Goal: Task Accomplishment & Management: Use online tool/utility

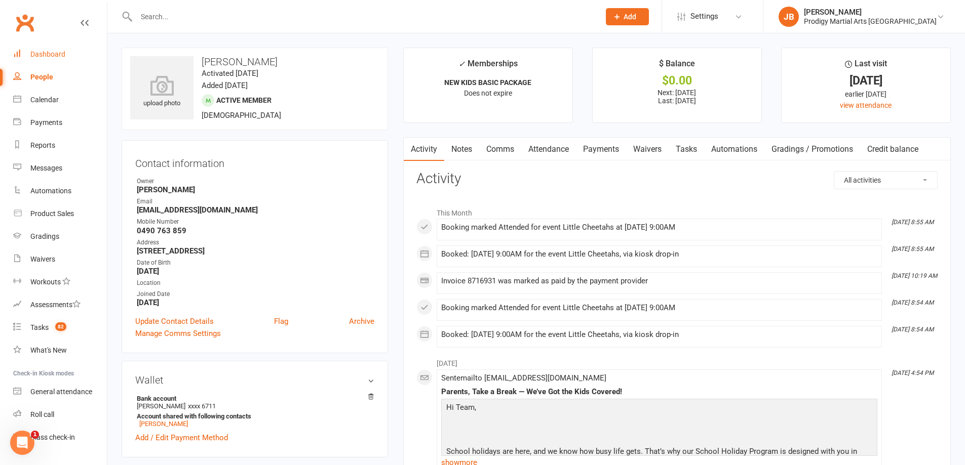
click at [36, 50] on link "Dashboard" at bounding box center [60, 54] width 94 height 23
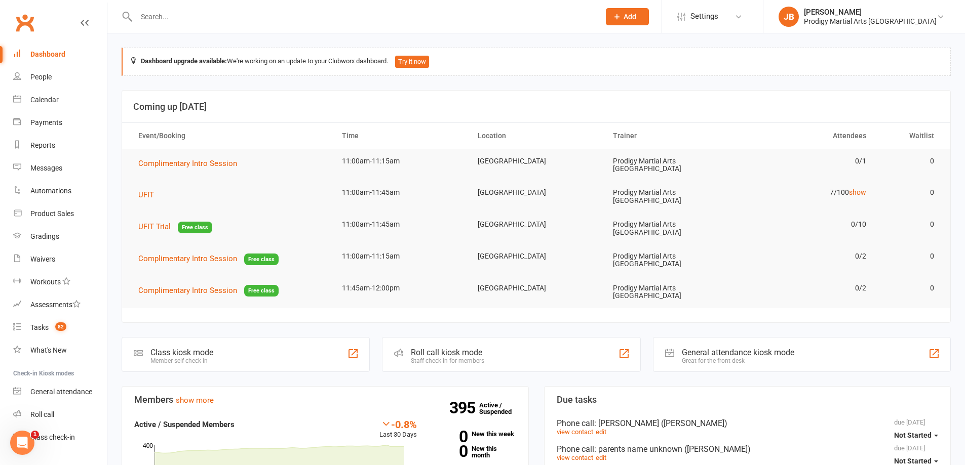
click at [208, 337] on div "Class kiosk mode Member self check-in" at bounding box center [246, 354] width 248 height 35
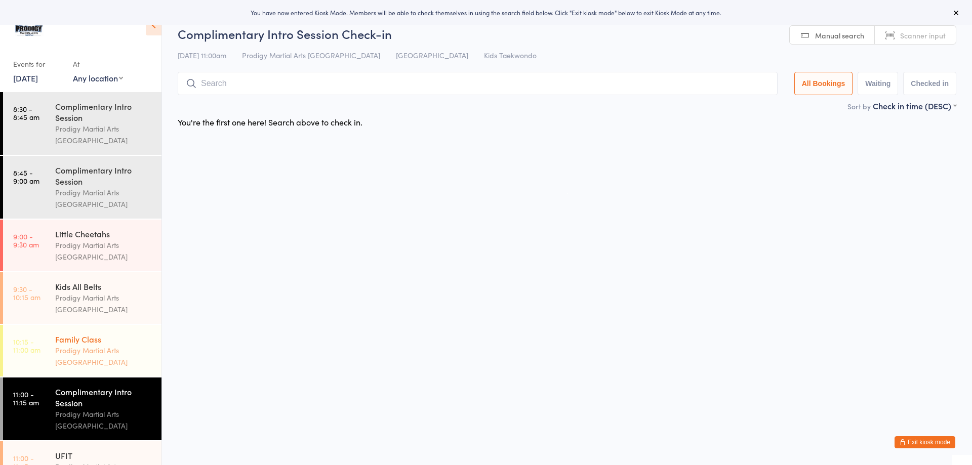
click at [89, 345] on div "Prodigy Martial Arts [GEOGRAPHIC_DATA]" at bounding box center [104, 356] width 98 height 23
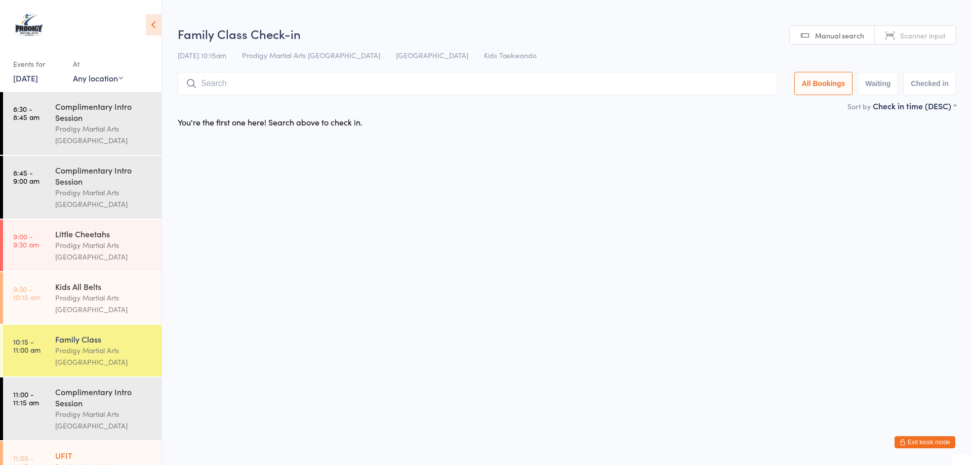
click at [98, 461] on div "Prodigy Martial Arts [GEOGRAPHIC_DATA]" at bounding box center [104, 472] width 98 height 23
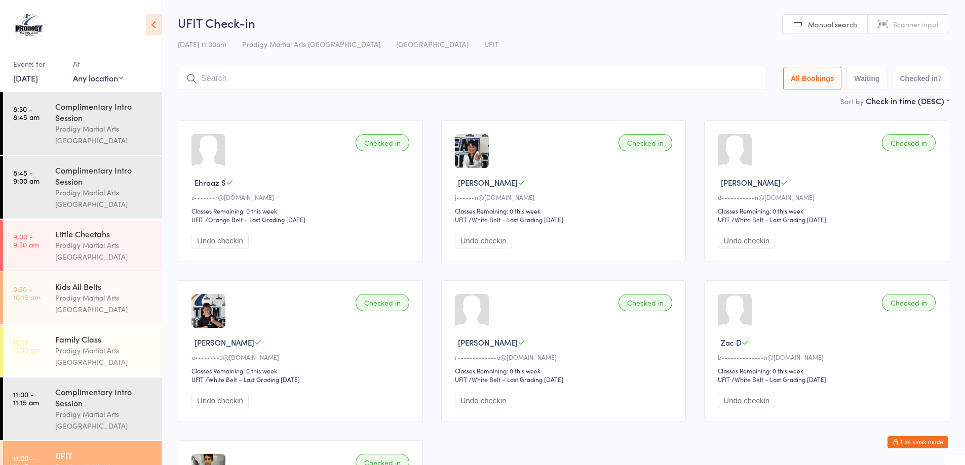
click at [933, 445] on button "Exit kiosk mode" at bounding box center [917, 443] width 61 height 12
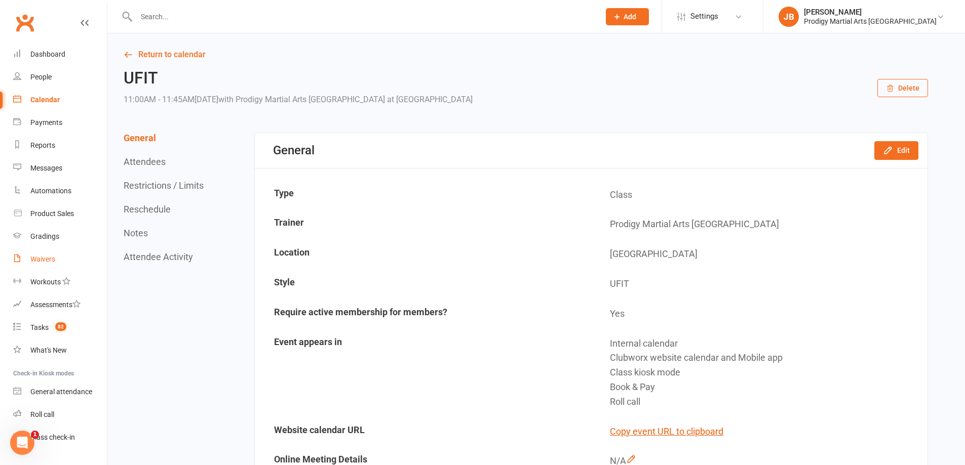
click at [44, 262] on div "Waivers" at bounding box center [42, 259] width 25 height 8
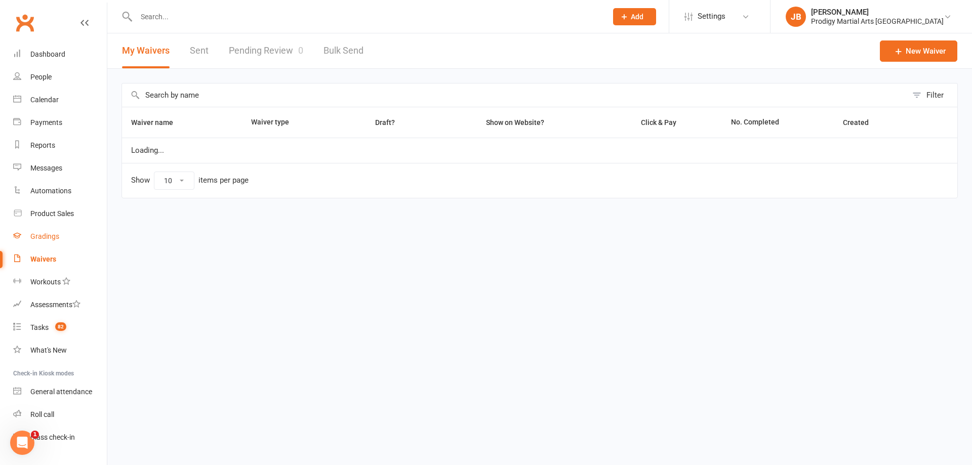
click at [45, 240] on div "Gradings" at bounding box center [44, 236] width 29 height 8
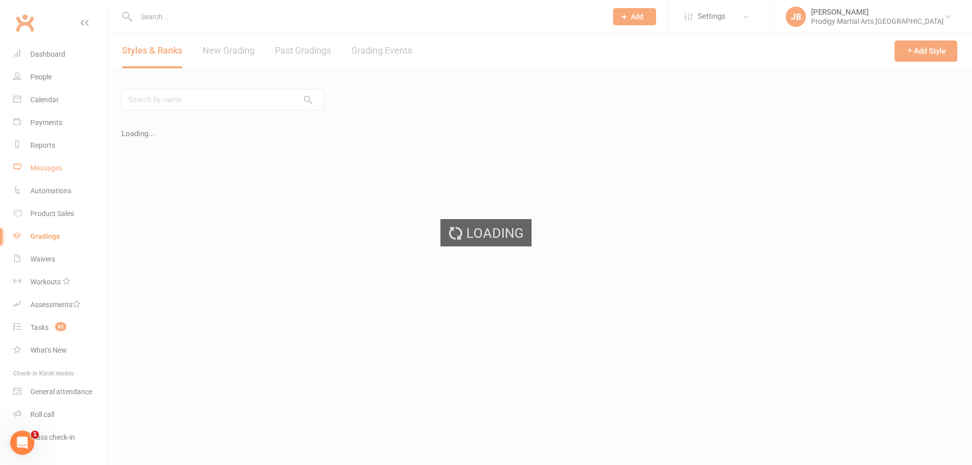
drag, startPoint x: 41, startPoint y: 178, endPoint x: 42, endPoint y: 173, distance: 5.2
click at [41, 178] on ui-view "Prospect Member Non-attending contact Class / event Appointment Grading event T…" at bounding box center [486, 204] width 972 height 403
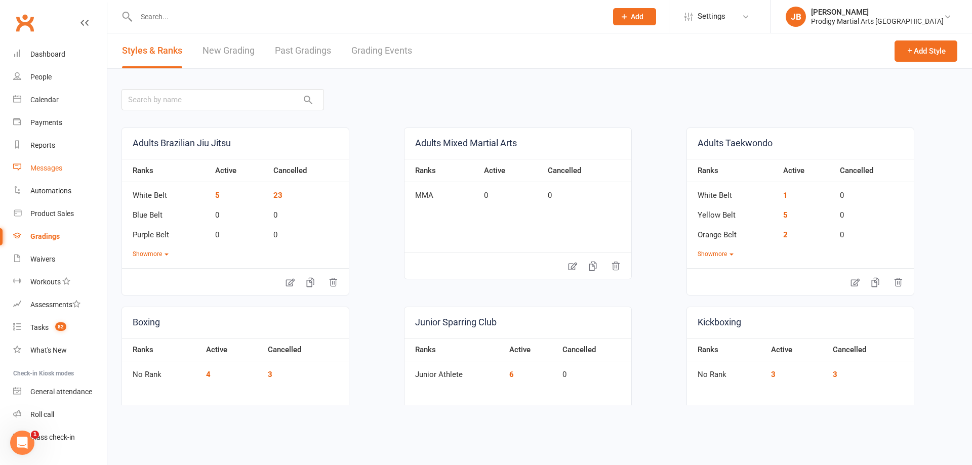
click at [42, 171] on div "Messages" at bounding box center [46, 168] width 32 height 8
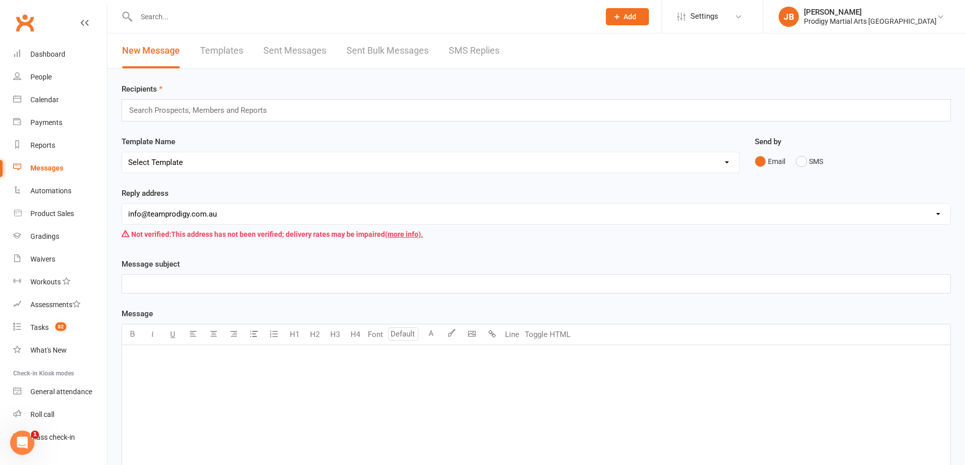
click at [294, 56] on link "Sent Messages" at bounding box center [294, 50] width 63 height 35
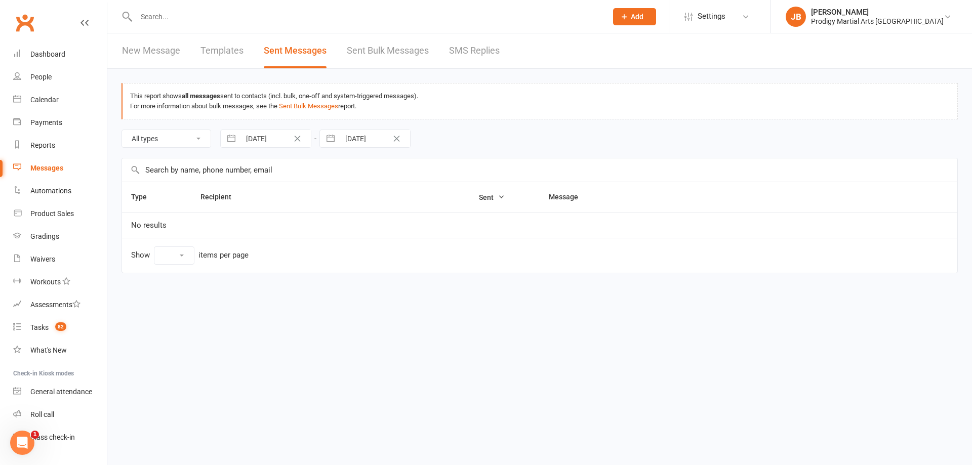
select select "100"
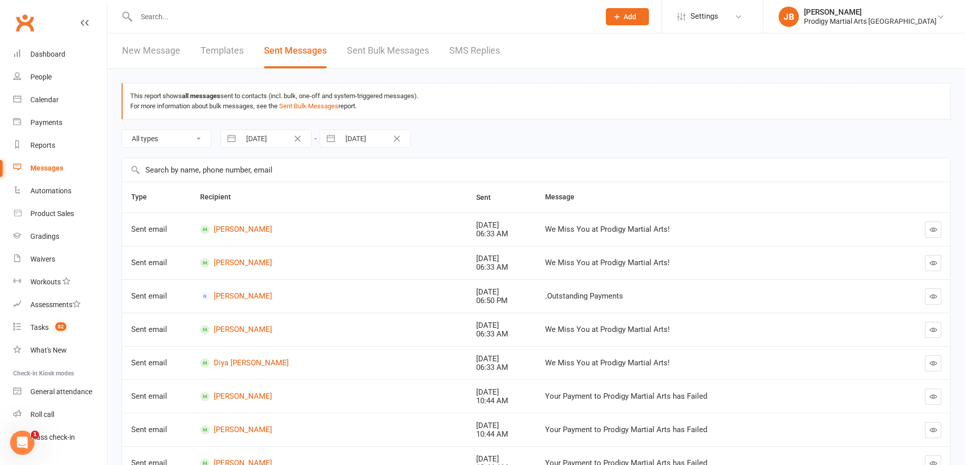
click at [375, 56] on link "Sent Bulk Messages" at bounding box center [388, 50] width 82 height 35
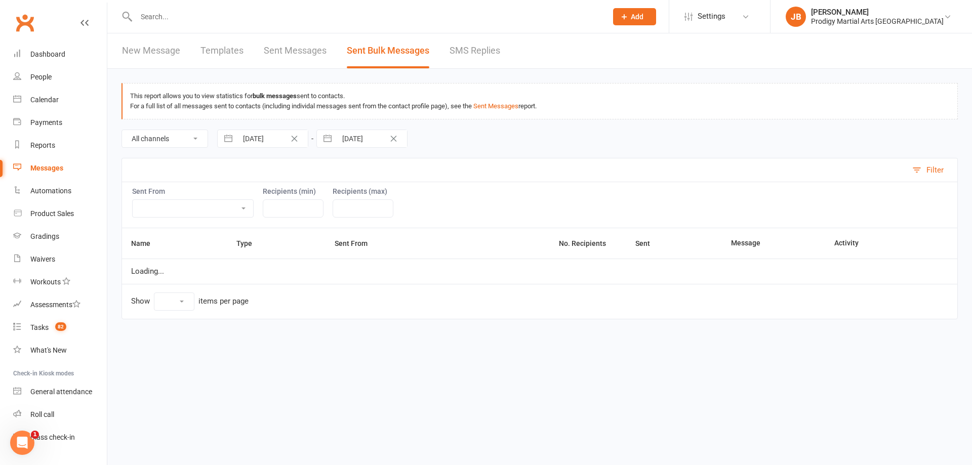
select select "100"
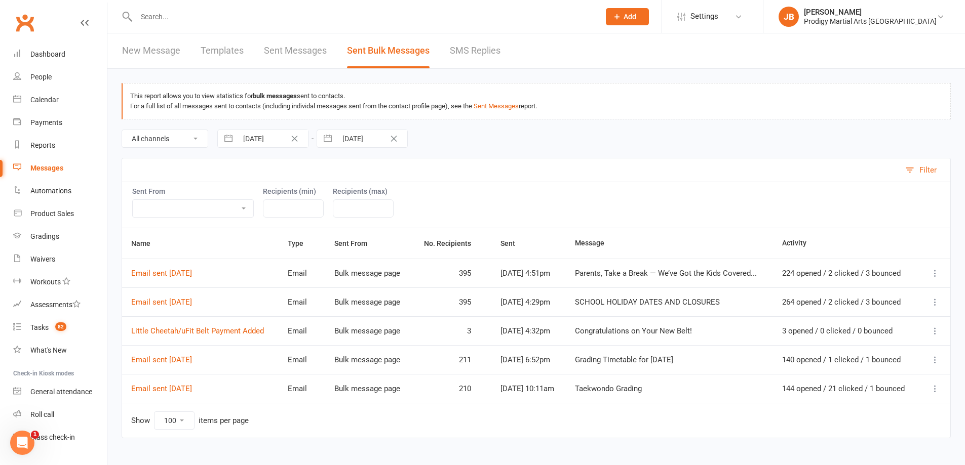
click at [153, 55] on link "New Message" at bounding box center [151, 50] width 58 height 35
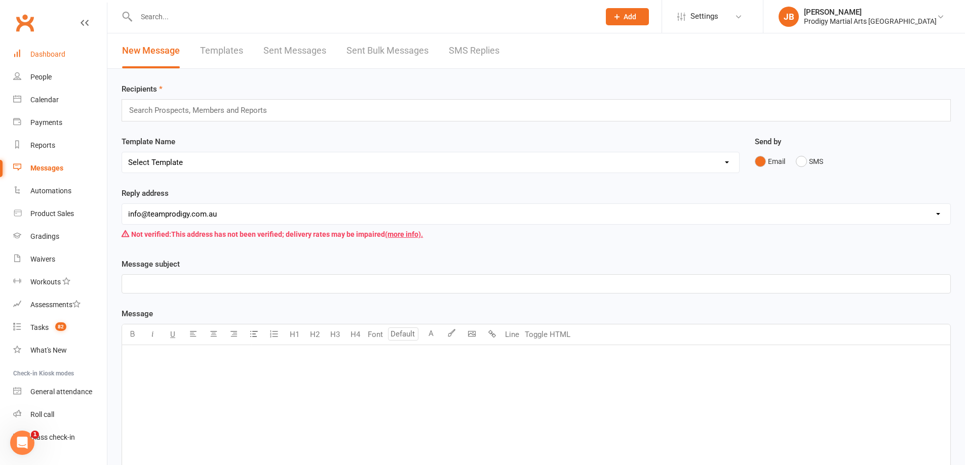
click at [55, 51] on div "Dashboard" at bounding box center [47, 54] width 35 height 8
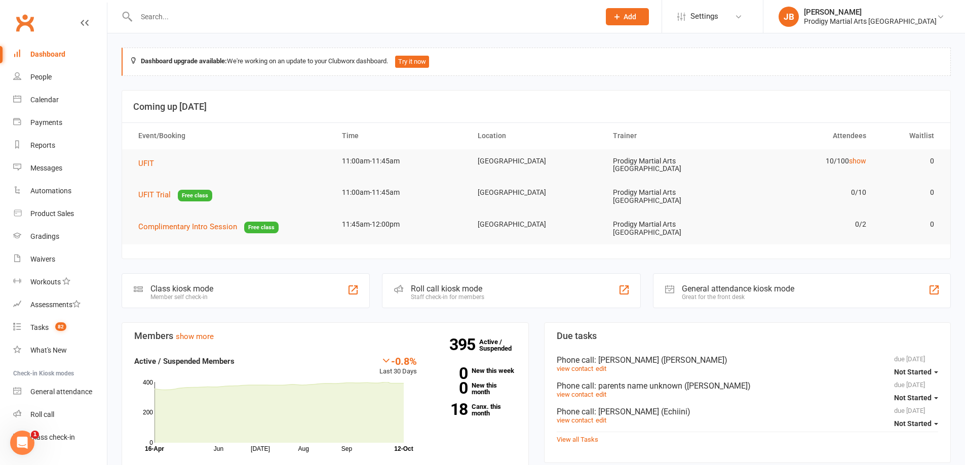
click at [238, 291] on div "Class kiosk mode Member self check-in" at bounding box center [246, 290] width 248 height 35
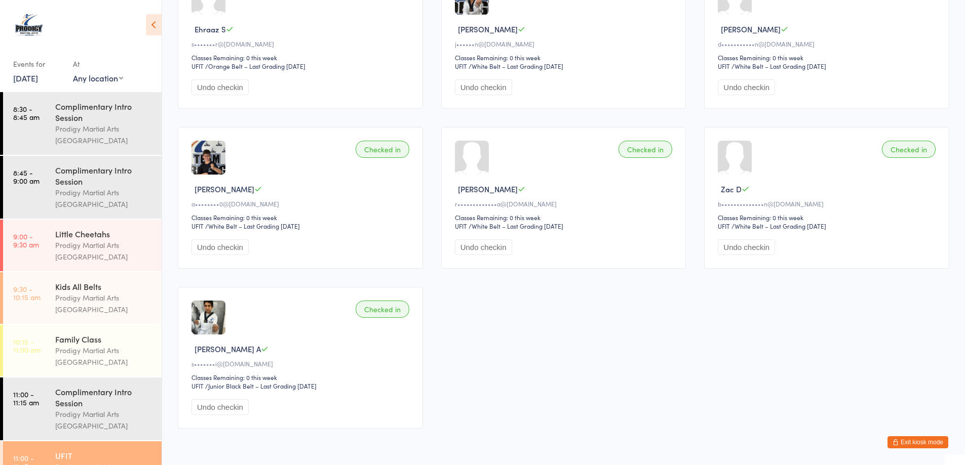
scroll to position [347, 0]
